Goal: Complete application form: Complete application form

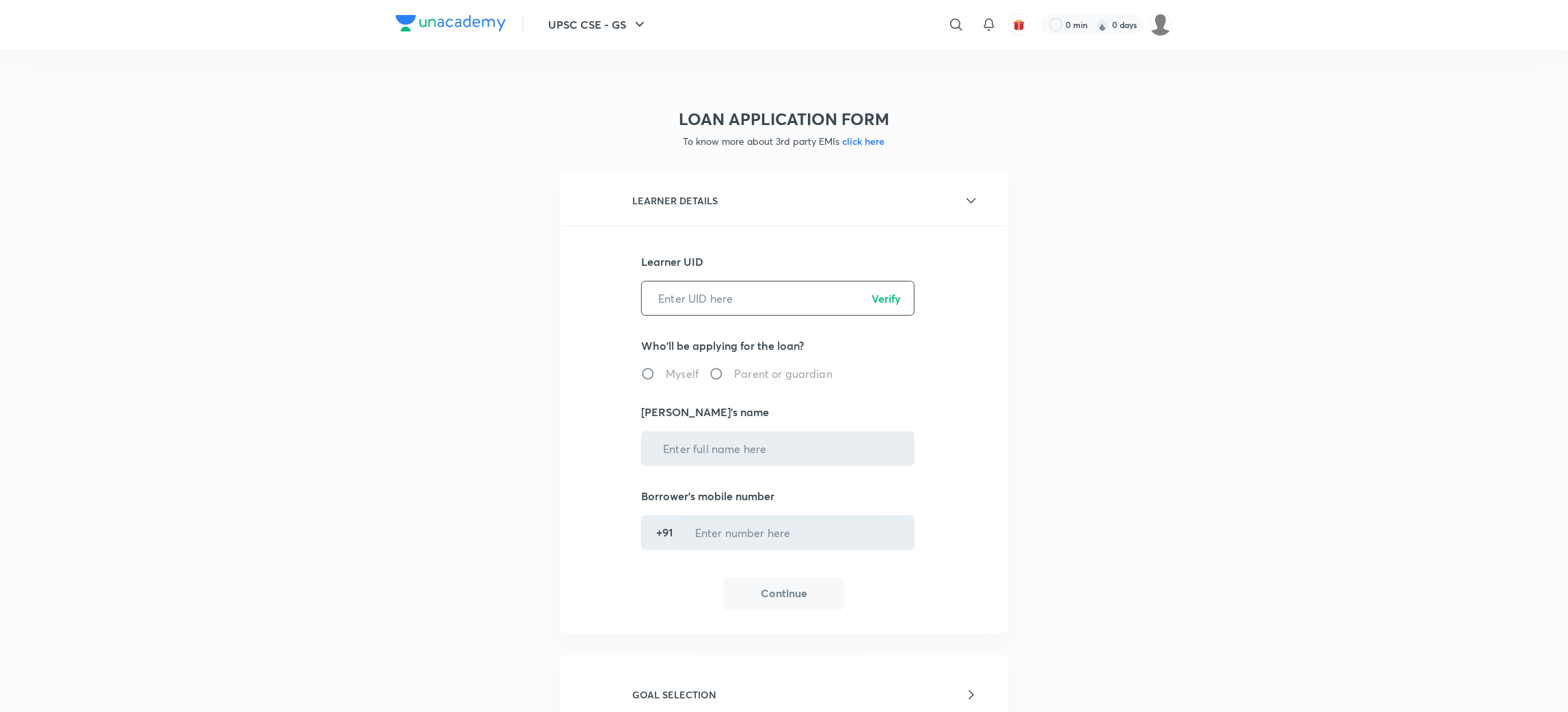
click at [753, 293] on input "text" at bounding box center [778, 298] width 272 height 35
paste input "ZJADTECQOF"
type input "ZJADTECQOF"
click at [891, 295] on p "Verify" at bounding box center [886, 298] width 29 height 17
radio input "true"
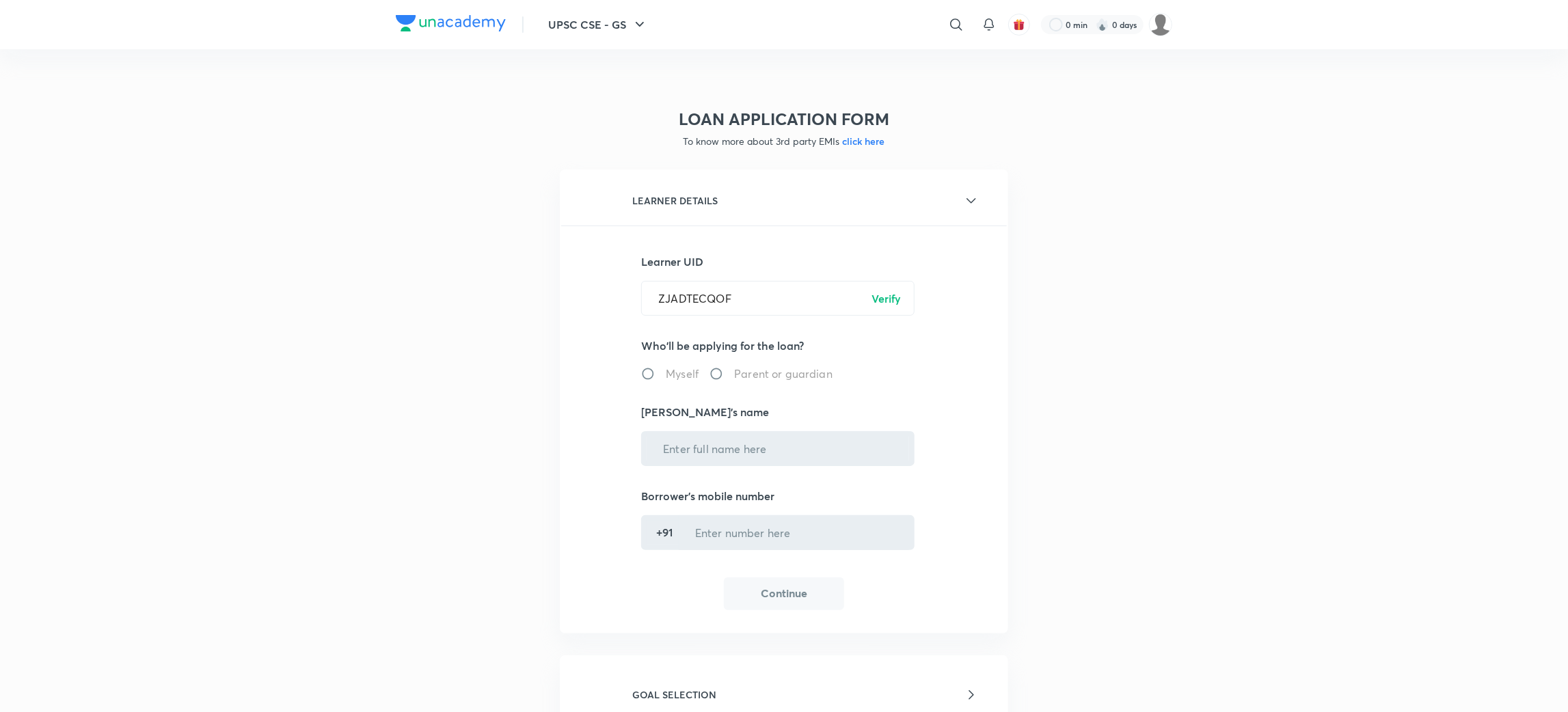
type input "[PERSON_NAME]"
type input "******4701"
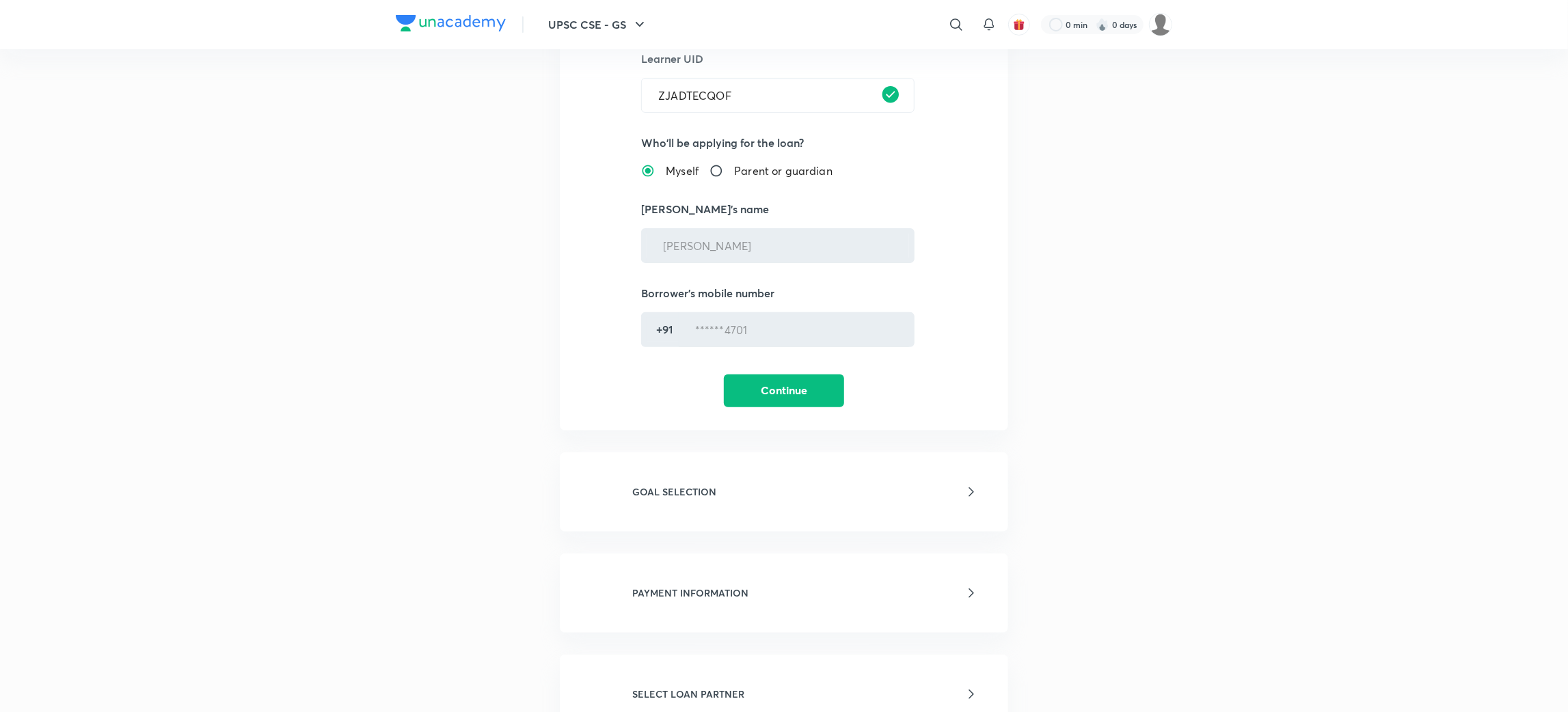
scroll to position [205, 0]
click at [785, 377] on button "Continue" at bounding box center [784, 388] width 120 height 32
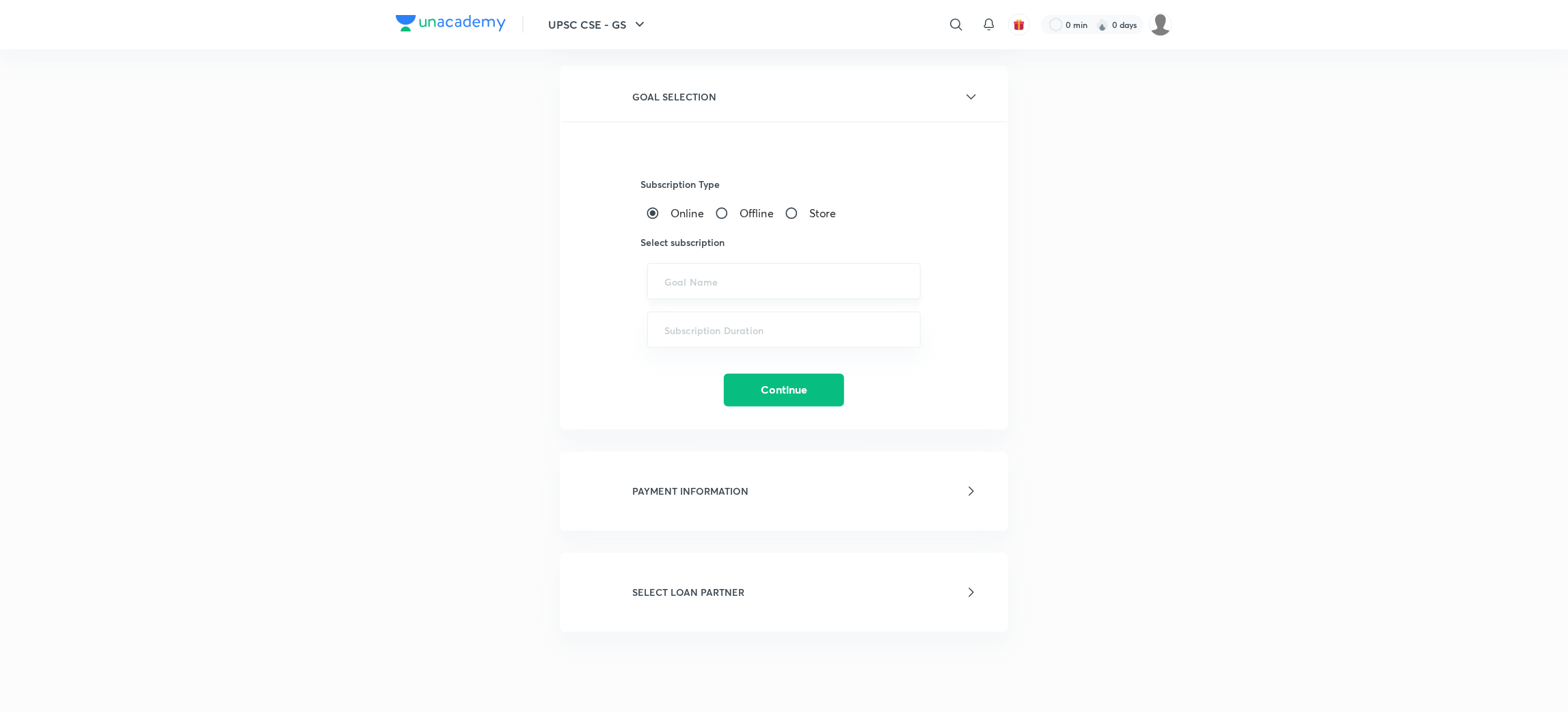
click at [711, 283] on input "text" at bounding box center [784, 281] width 240 height 13
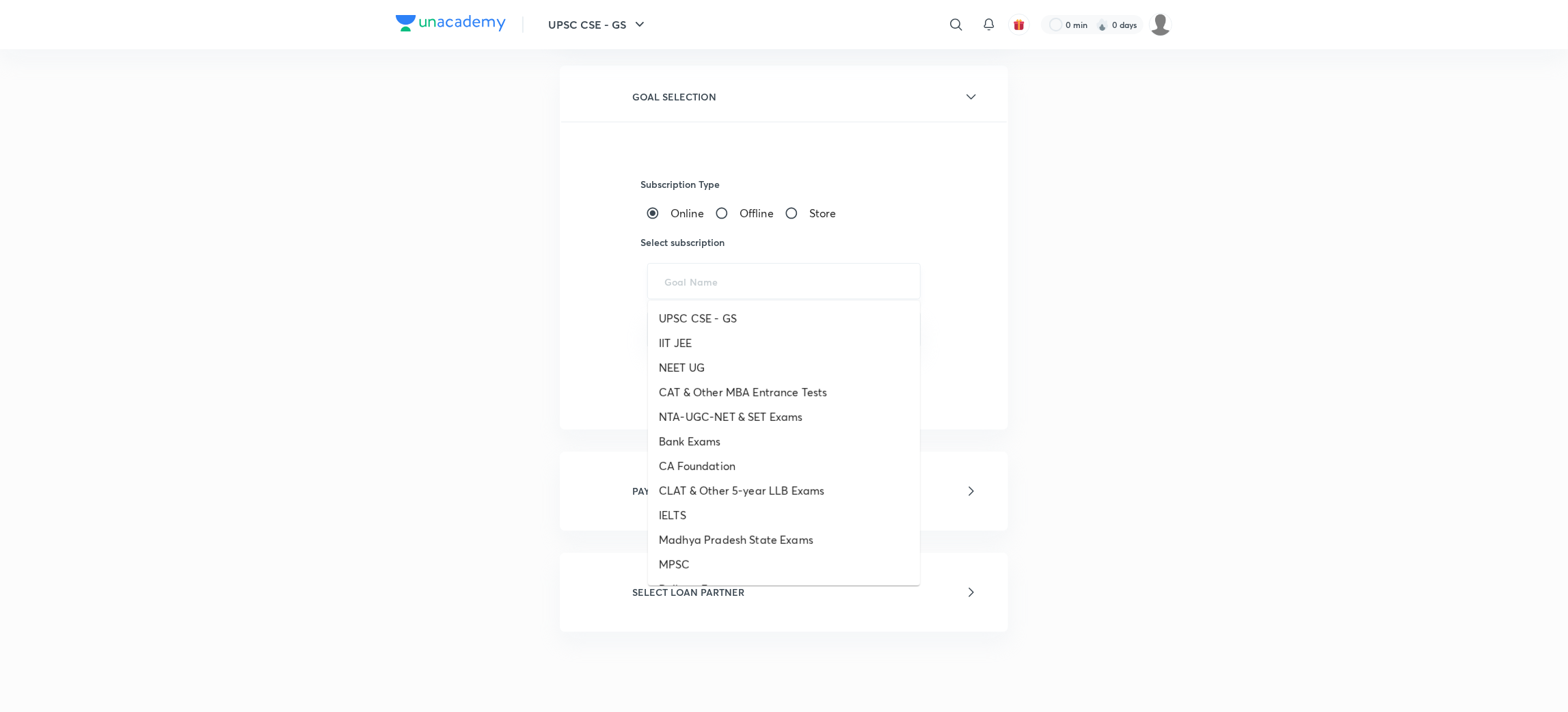
paste input "UPSC CSE - GS - ICONIC, UPSC CSE - Optional"
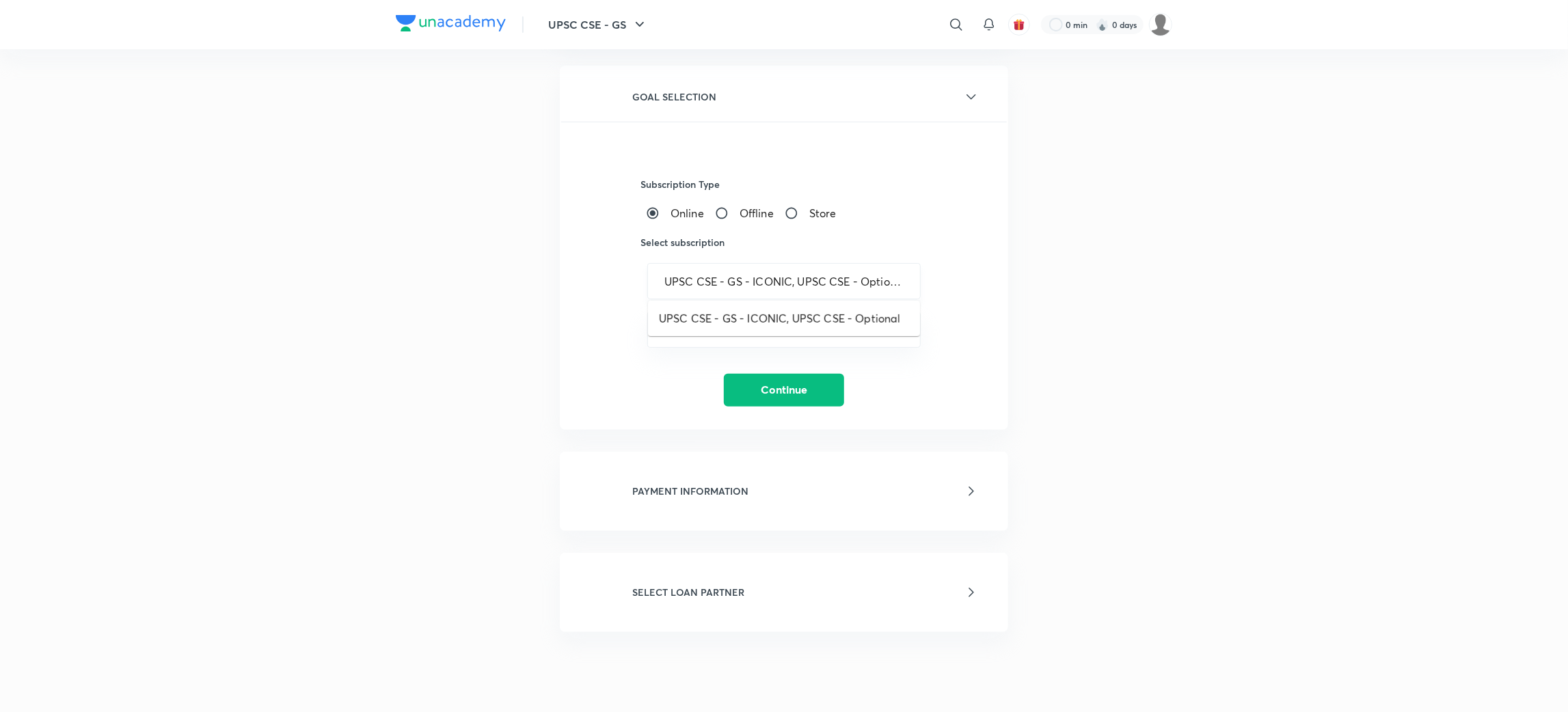
scroll to position [0, 4]
click at [765, 324] on li "UPSC CSE - GS - ICONIC, UPSC CSE - Optional" at bounding box center [784, 319] width 272 height 25
type input "UPSC CSE - GS - ICONIC, UPSC CSE - Optional"
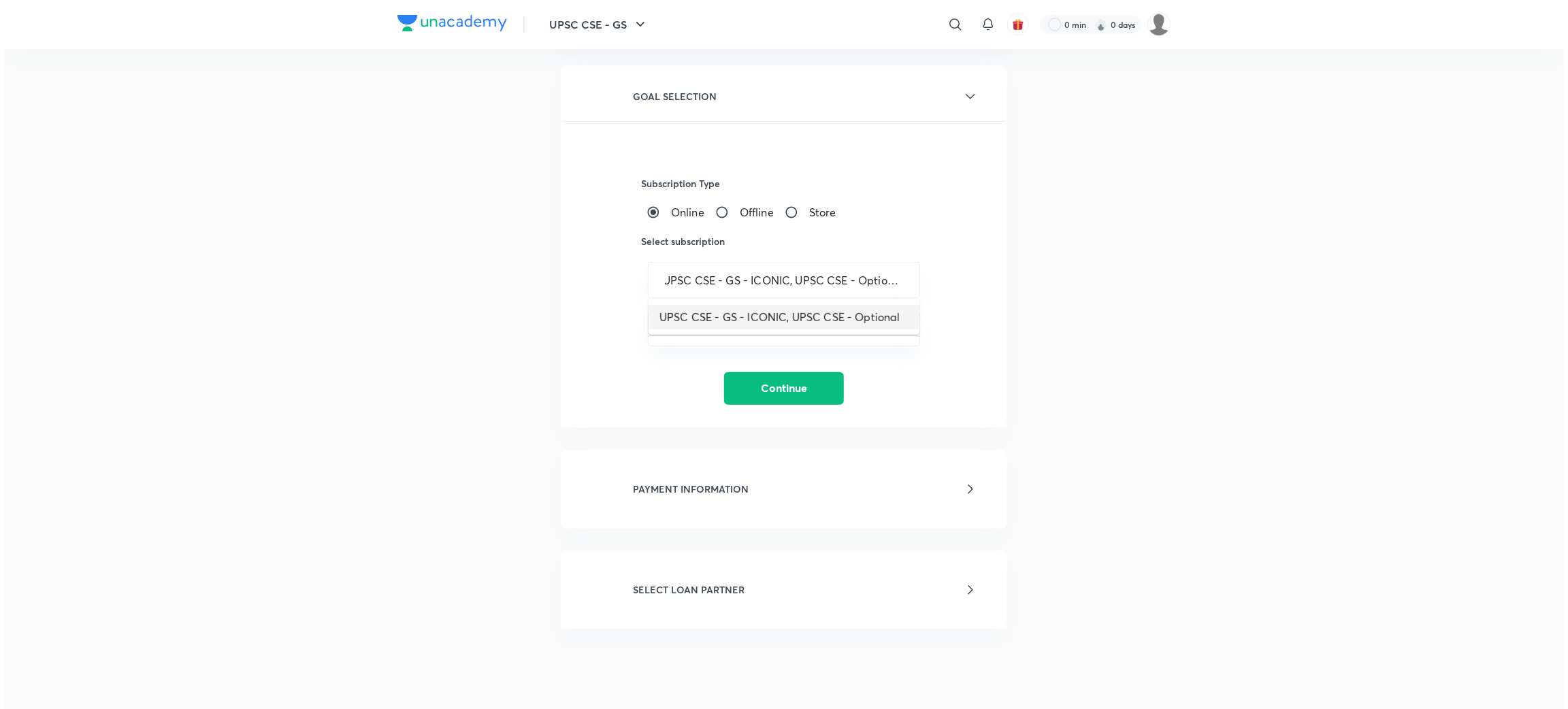
scroll to position [0, 0]
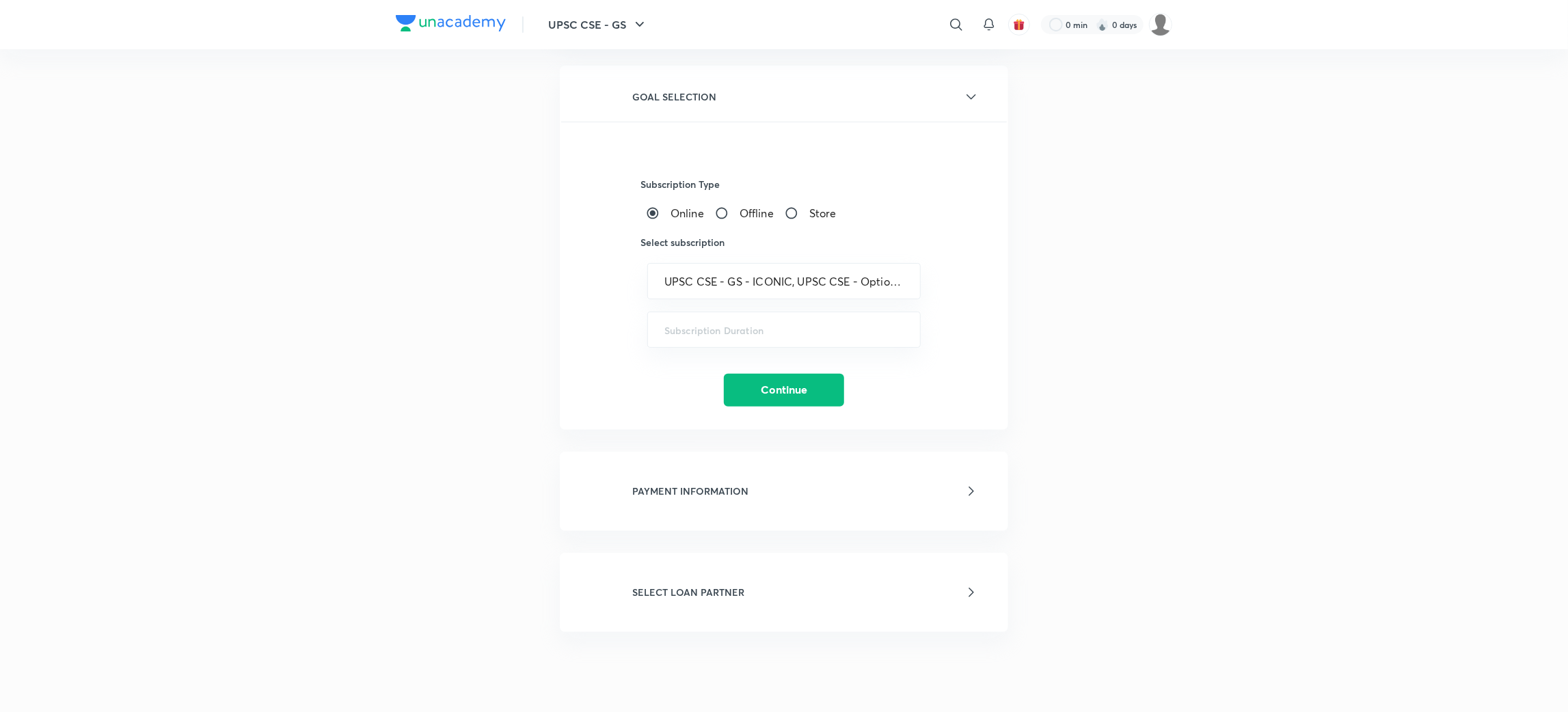
click at [696, 323] on input "text" at bounding box center [784, 329] width 240 height 13
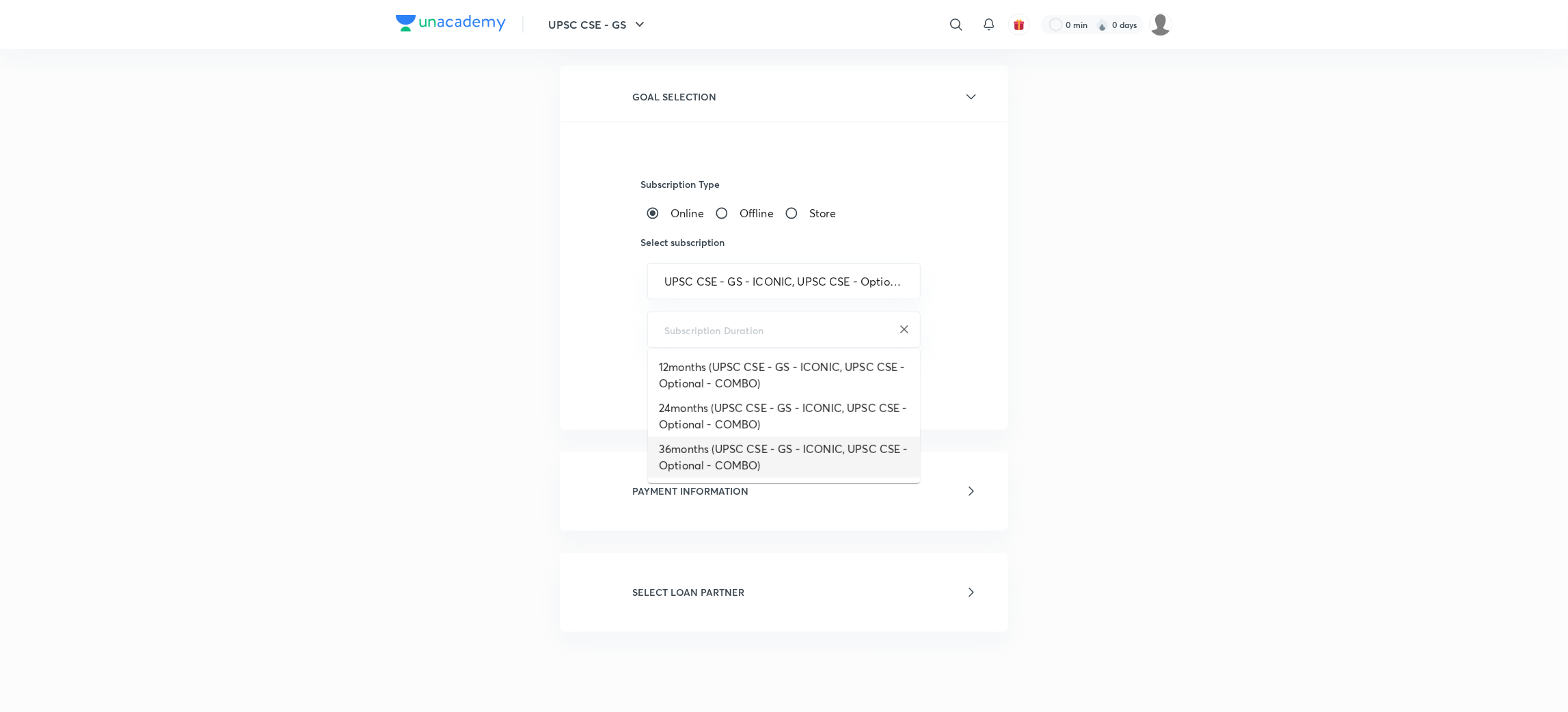
click at [708, 449] on li "36months (UPSC CSE - GS - ICONIC, UPSC CSE - Optional - COMBO)" at bounding box center [784, 457] width 272 height 41
type input "36months (UPSC CSE - GS - ICONIC, UPSC CSE - Optional - COMBO)"
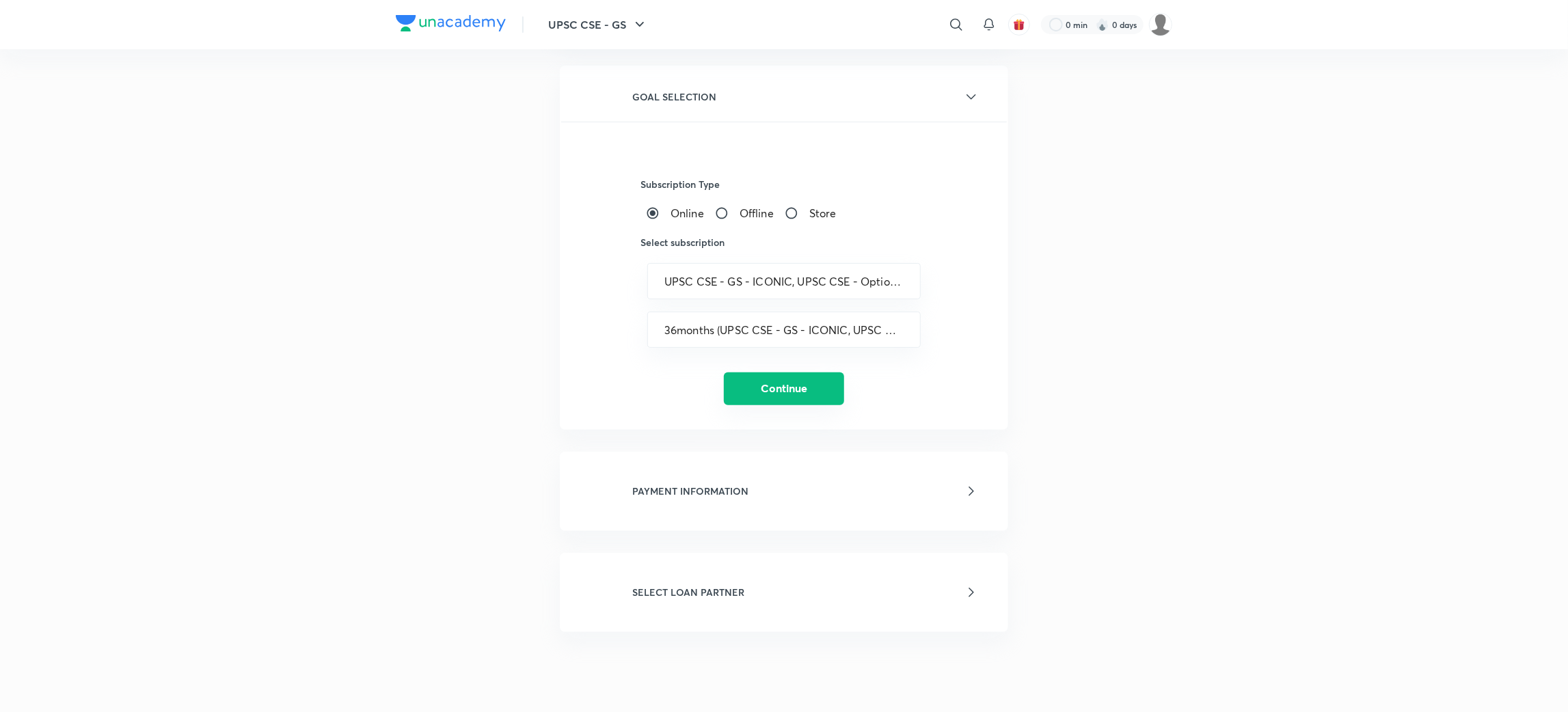
click at [807, 384] on button "Continue" at bounding box center [784, 388] width 120 height 32
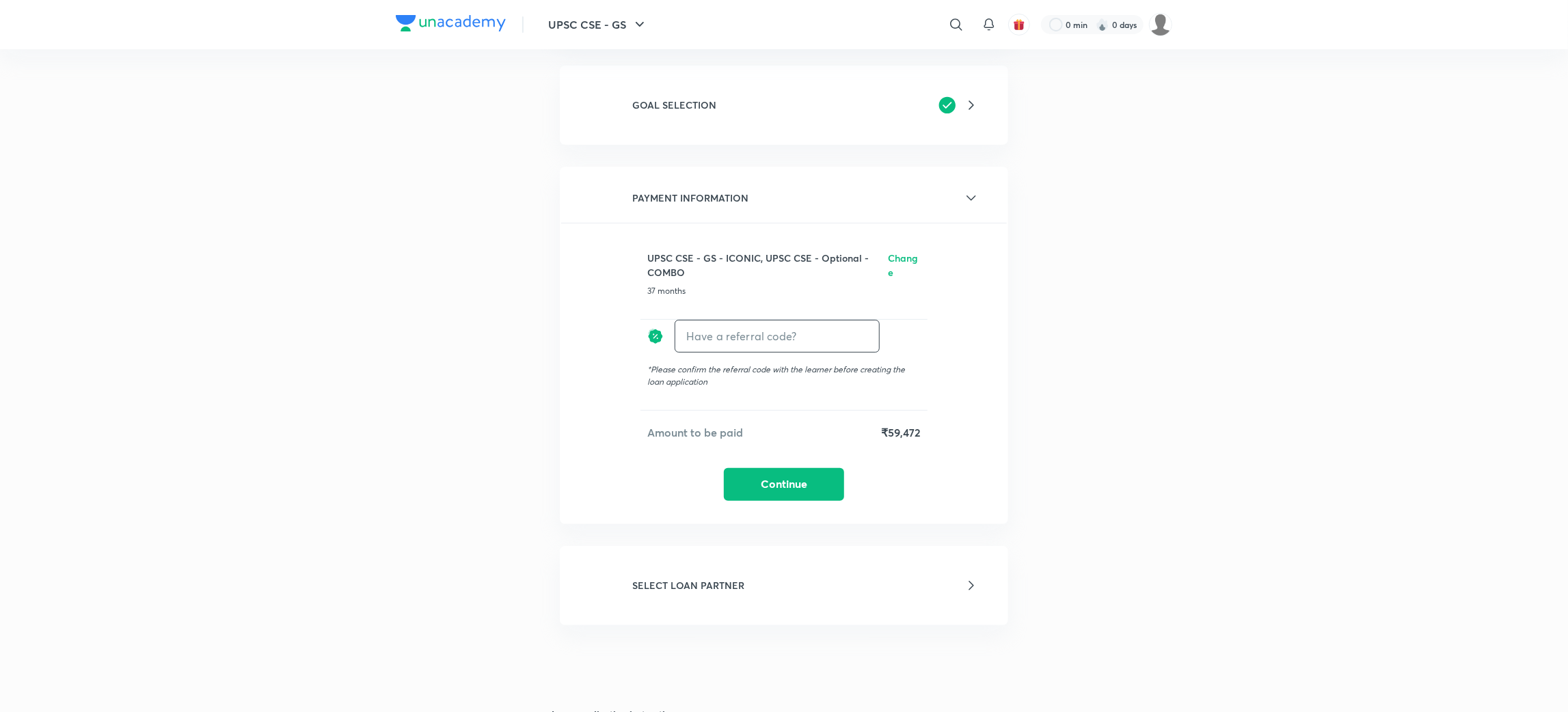
click at [795, 327] on input "text" at bounding box center [777, 335] width 204 height 32
type input "unacademy"
click at [852, 332] on h6 "Apply" at bounding box center [854, 336] width 27 height 14
click at [440, 358] on div "LOAN APPLICATION FORM To know more about 3rd party EMIs click here LEARNER DETA…" at bounding box center [784, 413] width 777 height 1082
click at [757, 490] on button "Continue" at bounding box center [784, 486] width 120 height 32
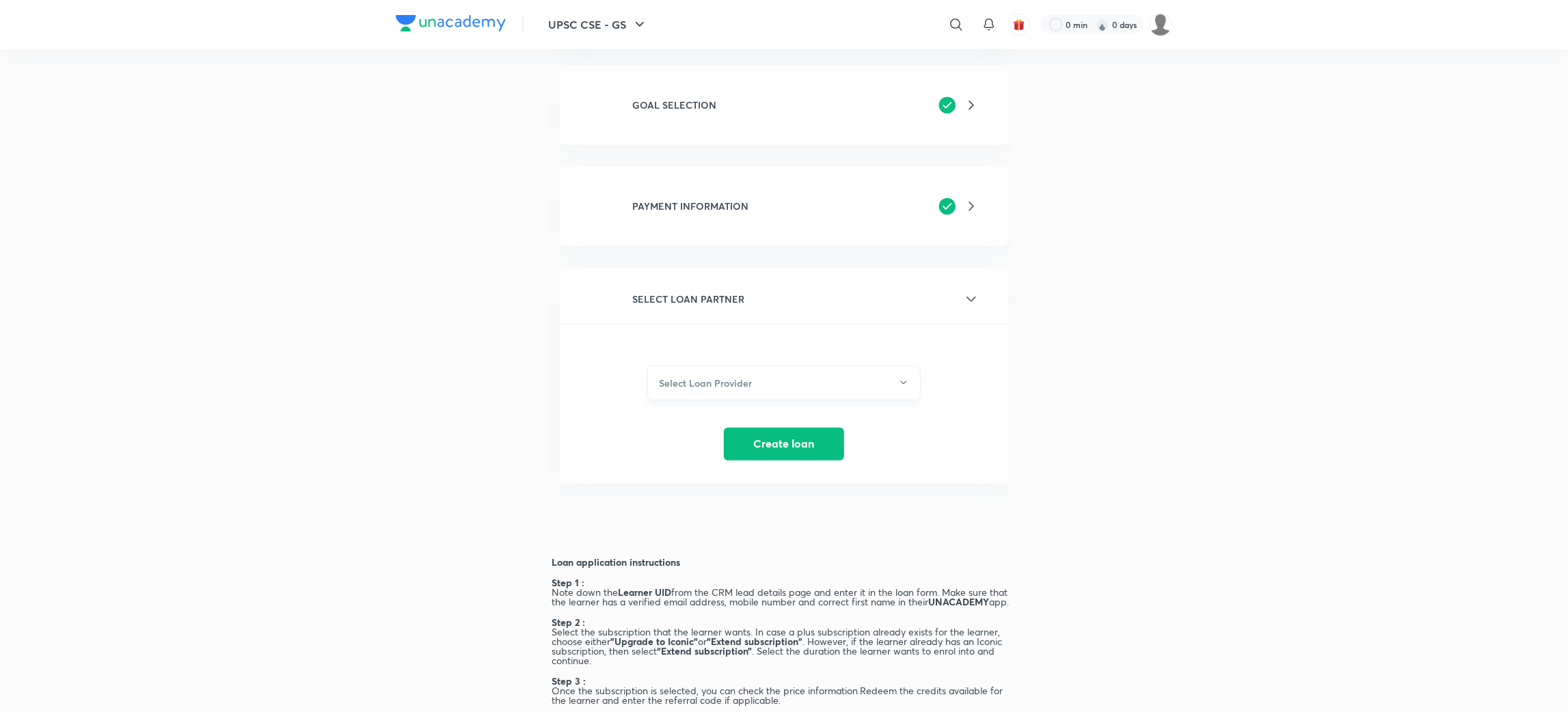
click at [690, 384] on h6 "Select Loan Provider" at bounding box center [706, 383] width 93 height 14
